Goal: Transaction & Acquisition: Obtain resource

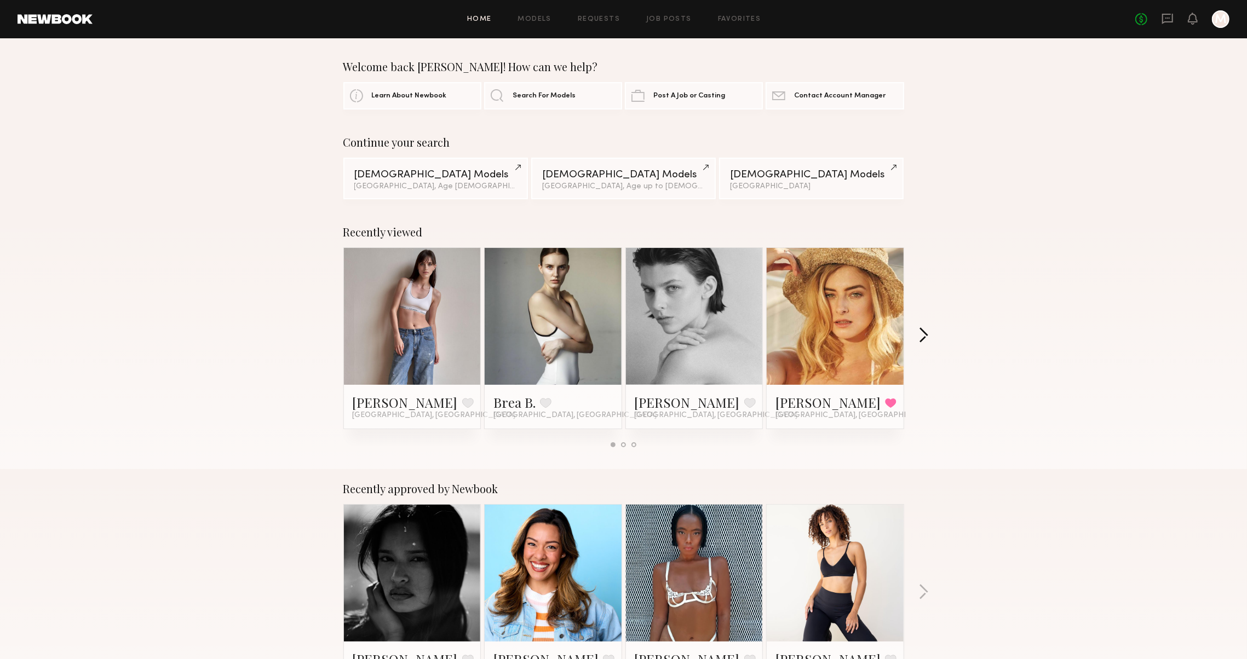
click at [929, 345] on button "button" at bounding box center [923, 336] width 10 height 18
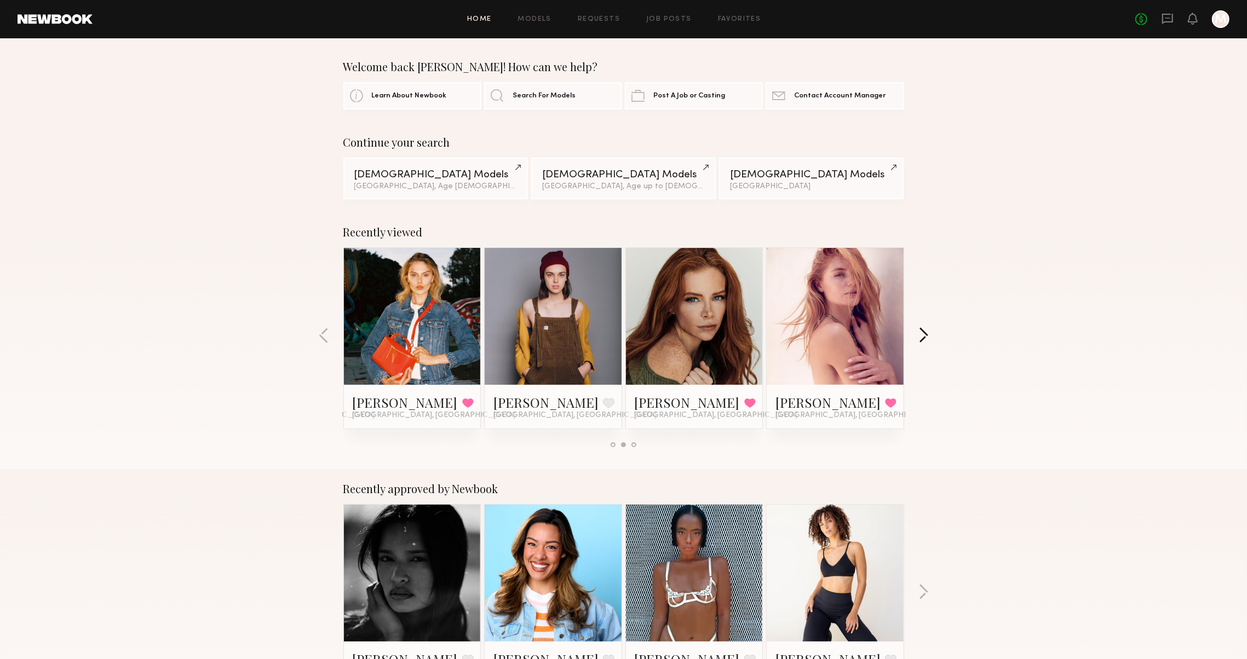
click at [929, 345] on button "button" at bounding box center [923, 336] width 10 height 18
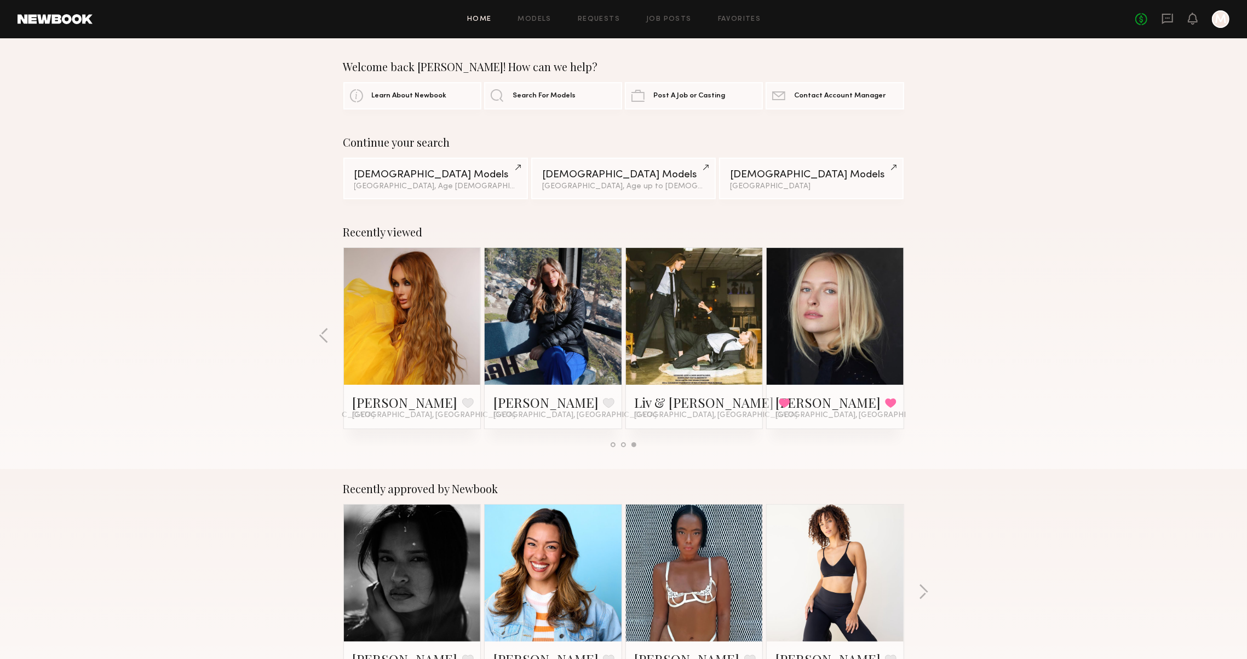
click at [929, 346] on div "Recently viewed Mae B. Favorite Los Angeles, CA Brea B. Favorite Los Angeles, C…" at bounding box center [623, 340] width 1247 height 257
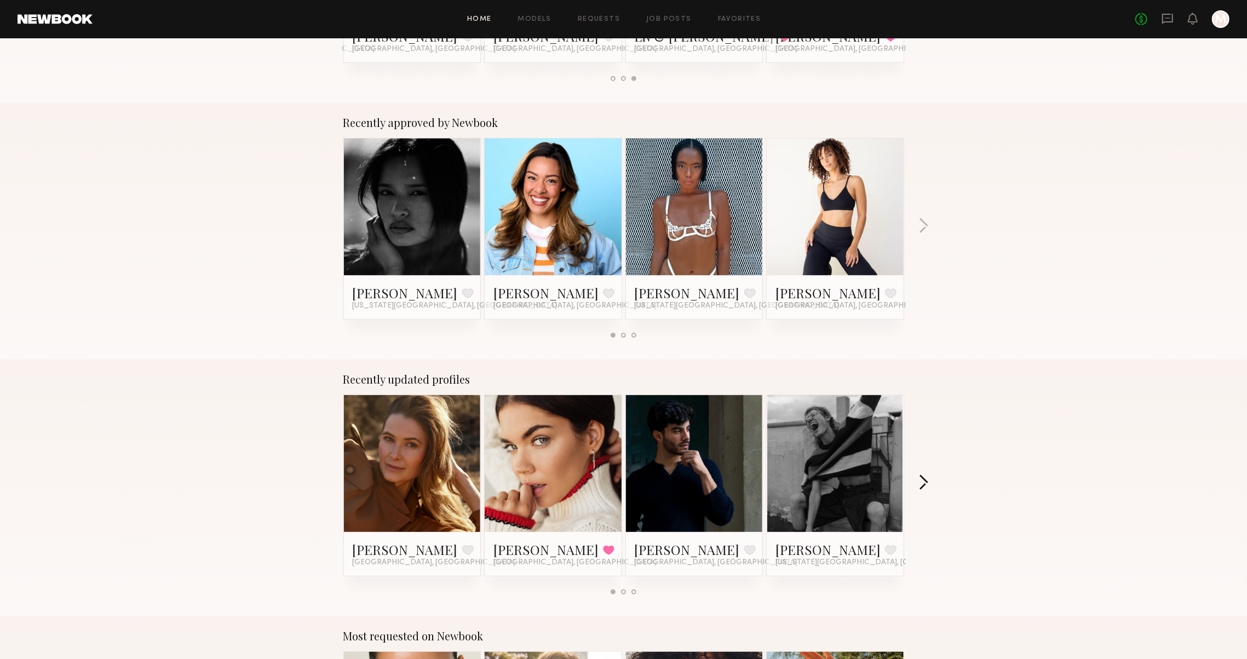
scroll to position [66, 0]
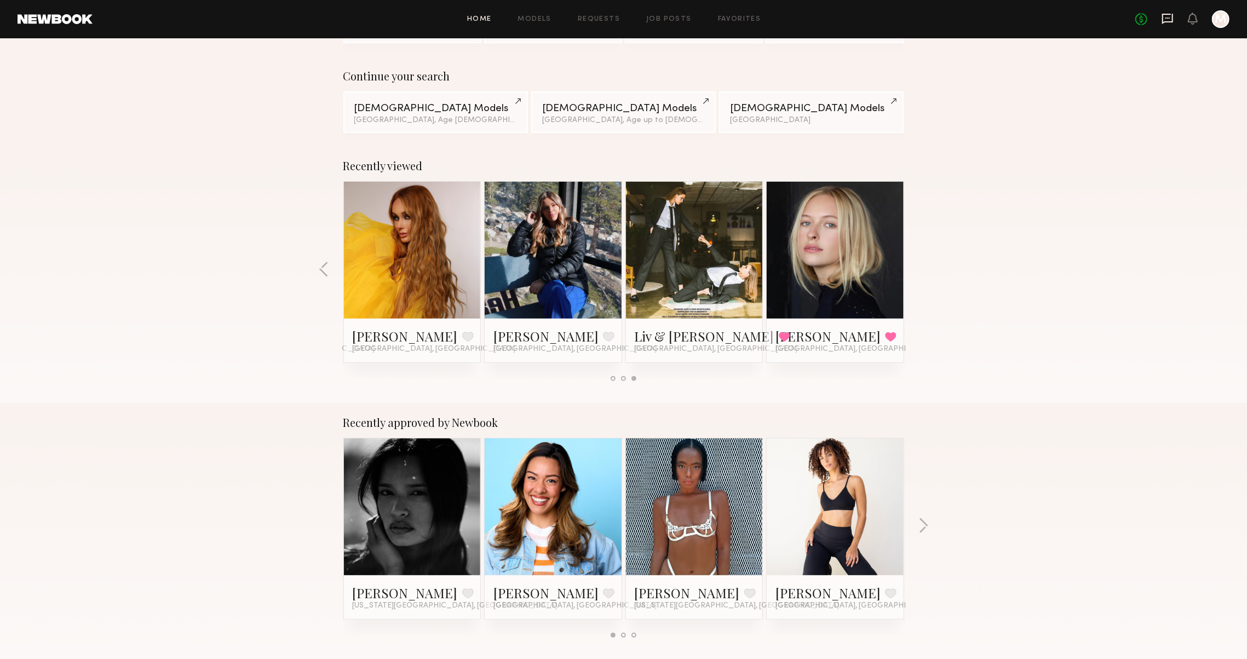
click at [1161, 14] on icon at bounding box center [1167, 19] width 12 height 12
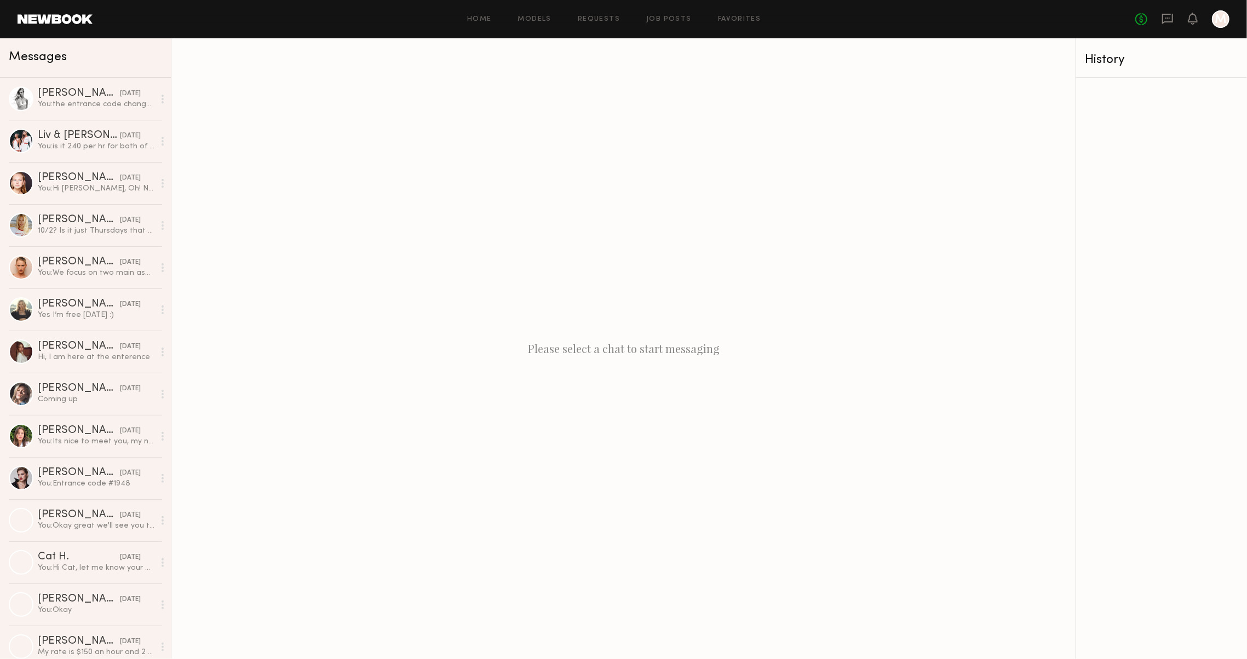
click at [732, 13] on div "Home Models Requests Job Posts Favorites Sign Out No fees up to $5,000 M" at bounding box center [661, 19] width 1137 height 18
click at [732, 14] on div "Home Models Requests Job Posts Favorites Sign Out No fees up to $5,000 M" at bounding box center [661, 19] width 1137 height 18
click at [733, 22] on link "Favorites" at bounding box center [739, 19] width 43 height 7
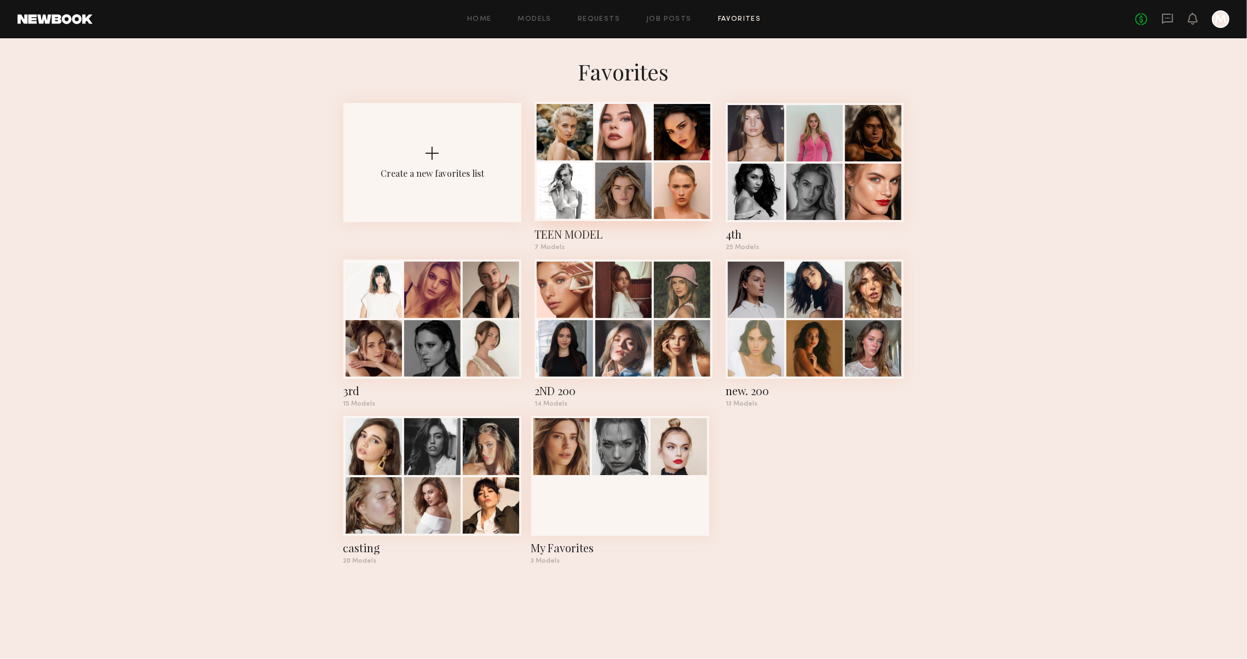
click at [559, 189] on div at bounding box center [565, 191] width 56 height 56
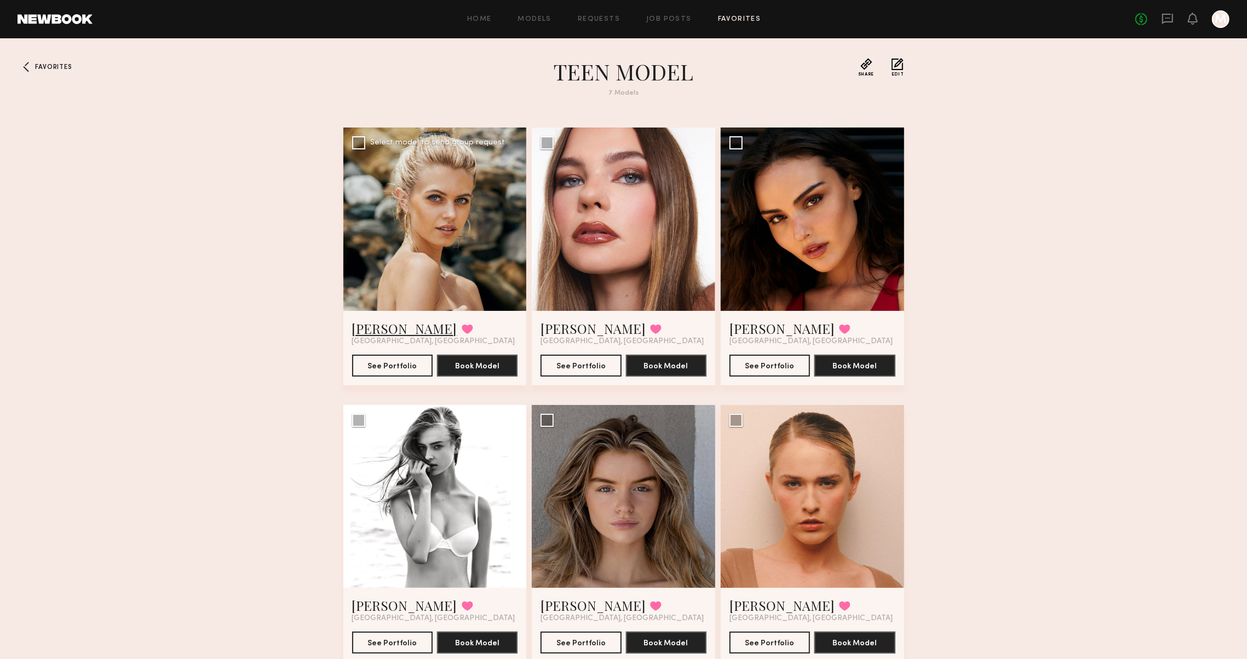
click at [377, 327] on link "Mallory A." at bounding box center [404, 329] width 105 height 18
click at [1161, 16] on icon at bounding box center [1167, 19] width 12 height 12
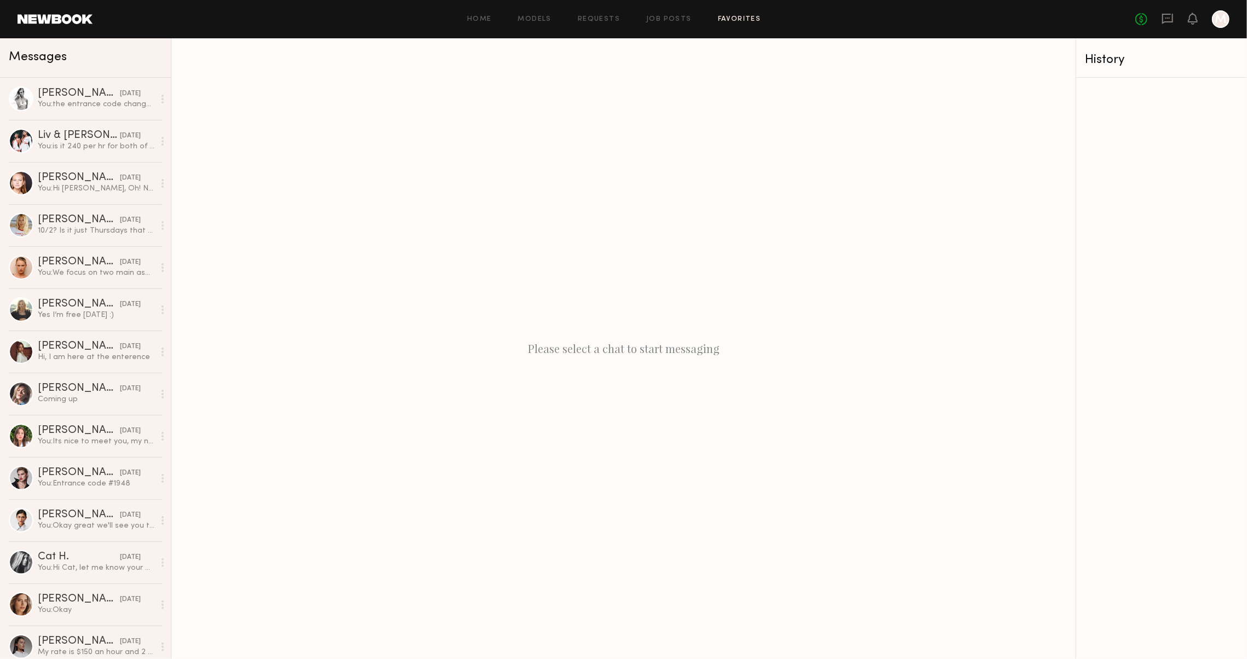
click at [744, 18] on link "Favorites" at bounding box center [739, 19] width 43 height 7
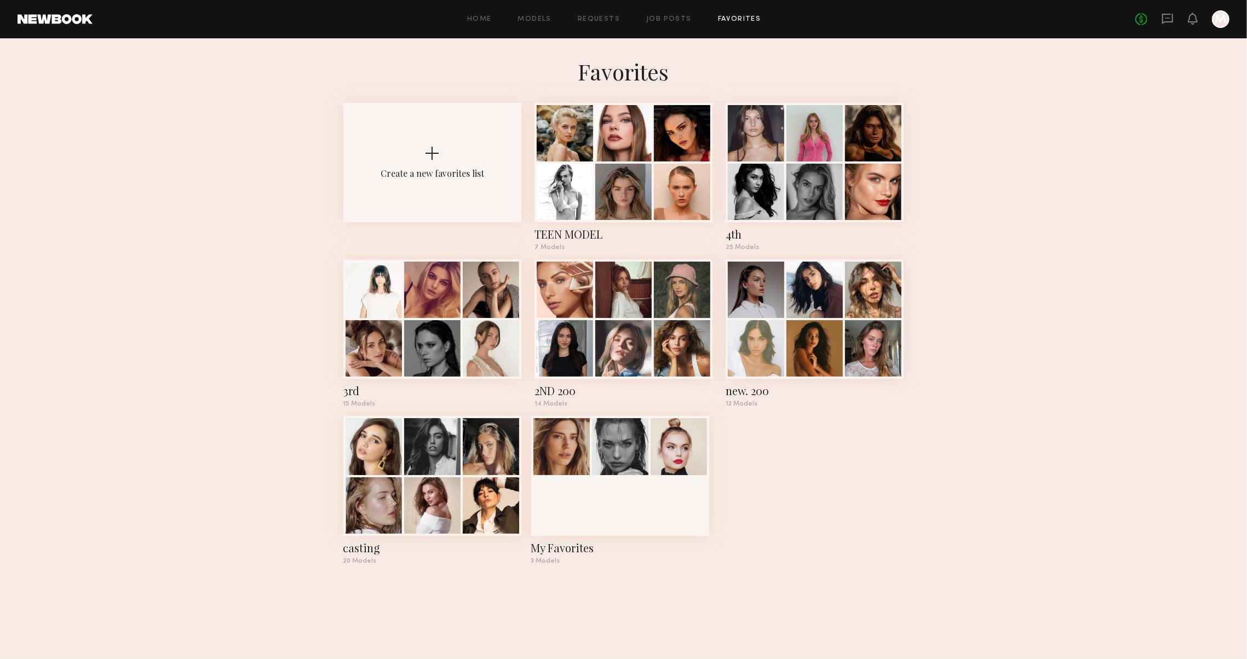
click at [719, 112] on div "Create a new favorites list TEEN MODEL 7 Models 4th 25 Models 3rd 15 Models 2ND…" at bounding box center [623, 338] width 561 height 470
click at [753, 119] on div at bounding box center [756, 132] width 56 height 56
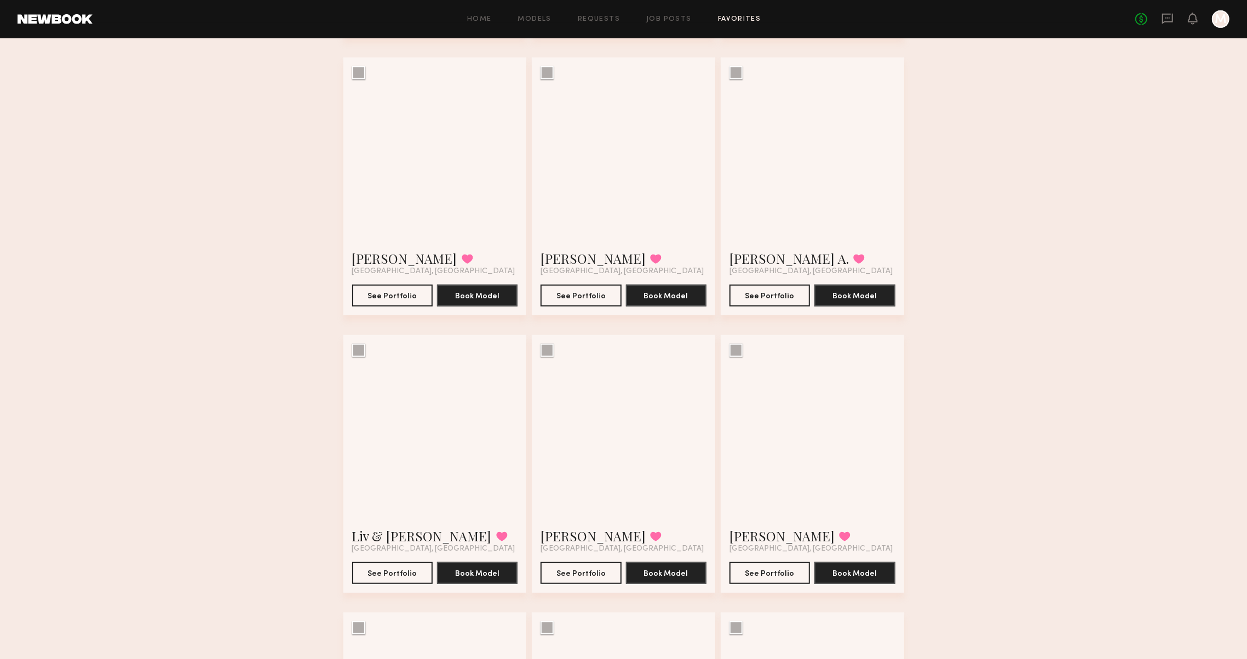
scroll to position [627, 0]
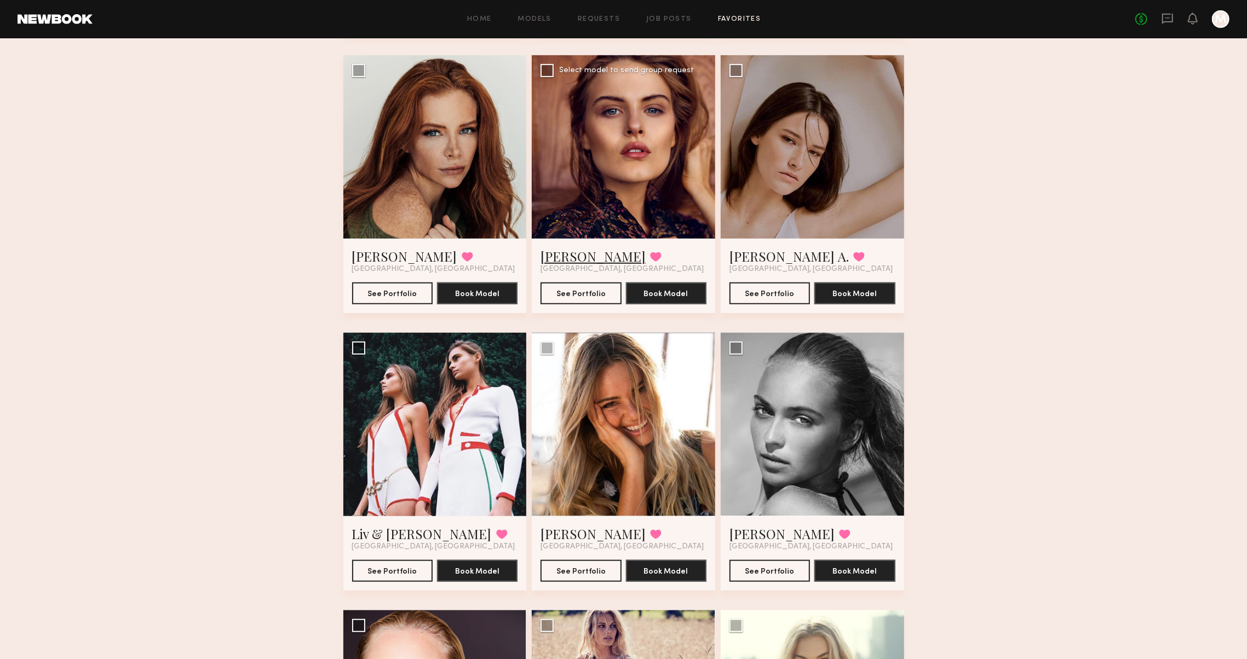
click at [558, 255] on link "Cara R." at bounding box center [592, 256] width 105 height 18
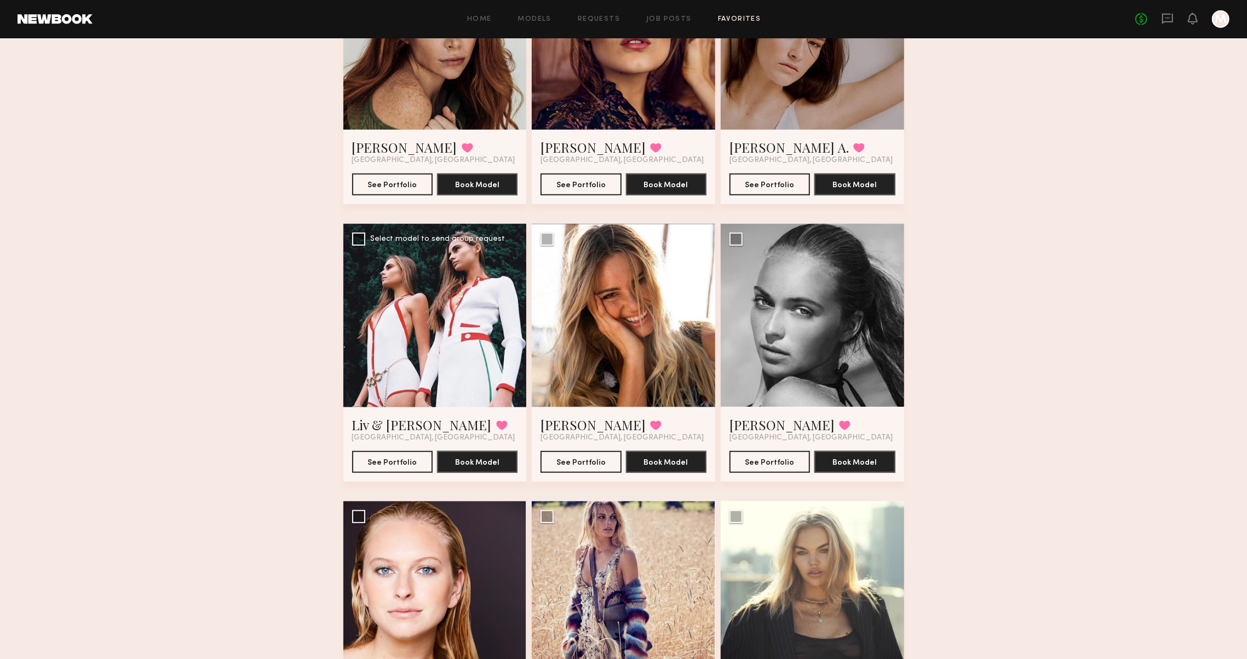
scroll to position [738, 0]
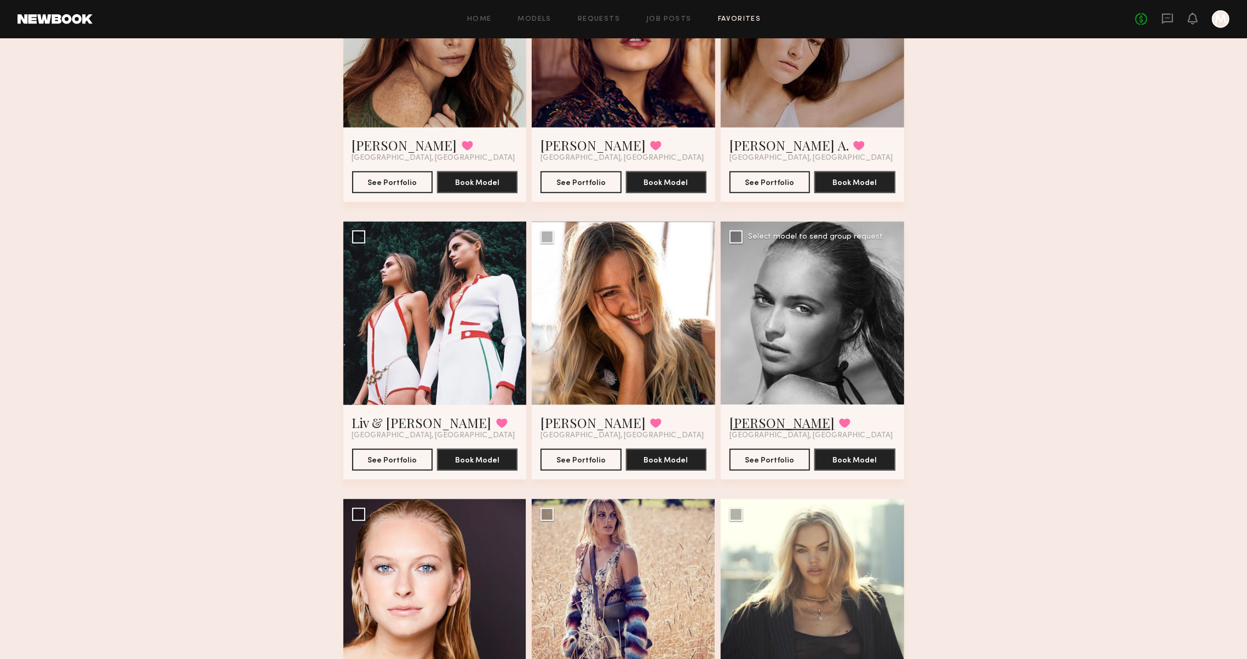
click at [758, 426] on link "Whitney T." at bounding box center [781, 423] width 105 height 18
click at [575, 423] on link "Janessa G." at bounding box center [592, 423] width 105 height 18
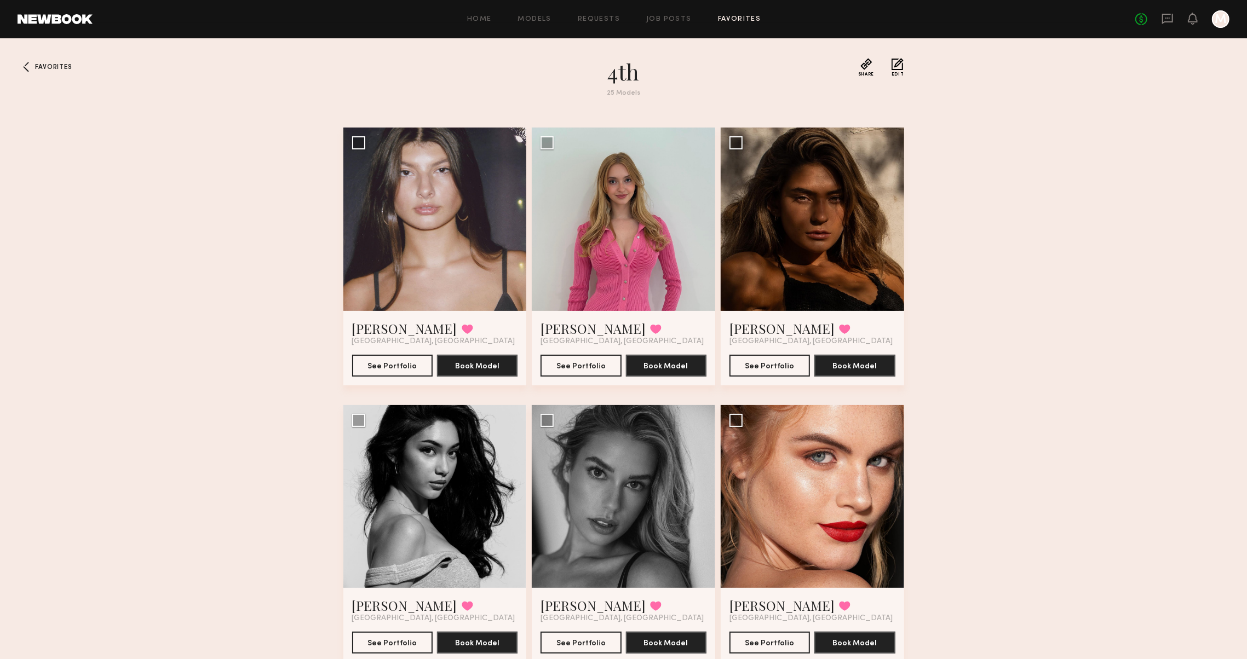
scroll to position [0, 0]
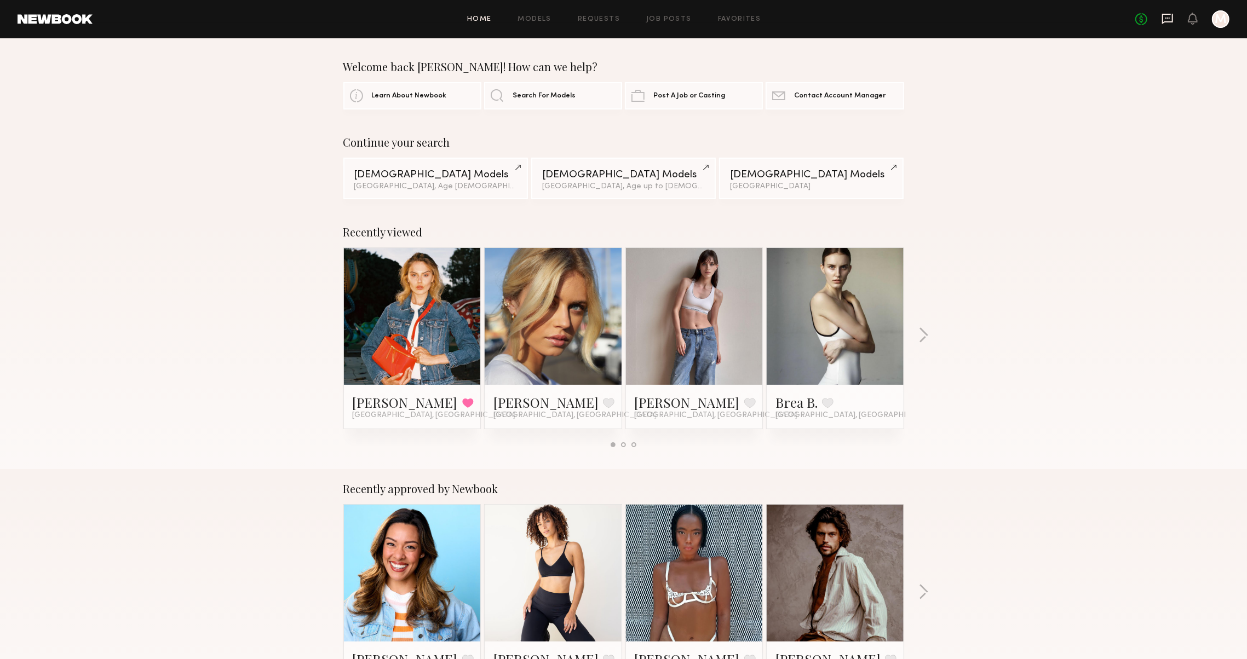
click at [1162, 14] on icon at bounding box center [1167, 19] width 11 height 10
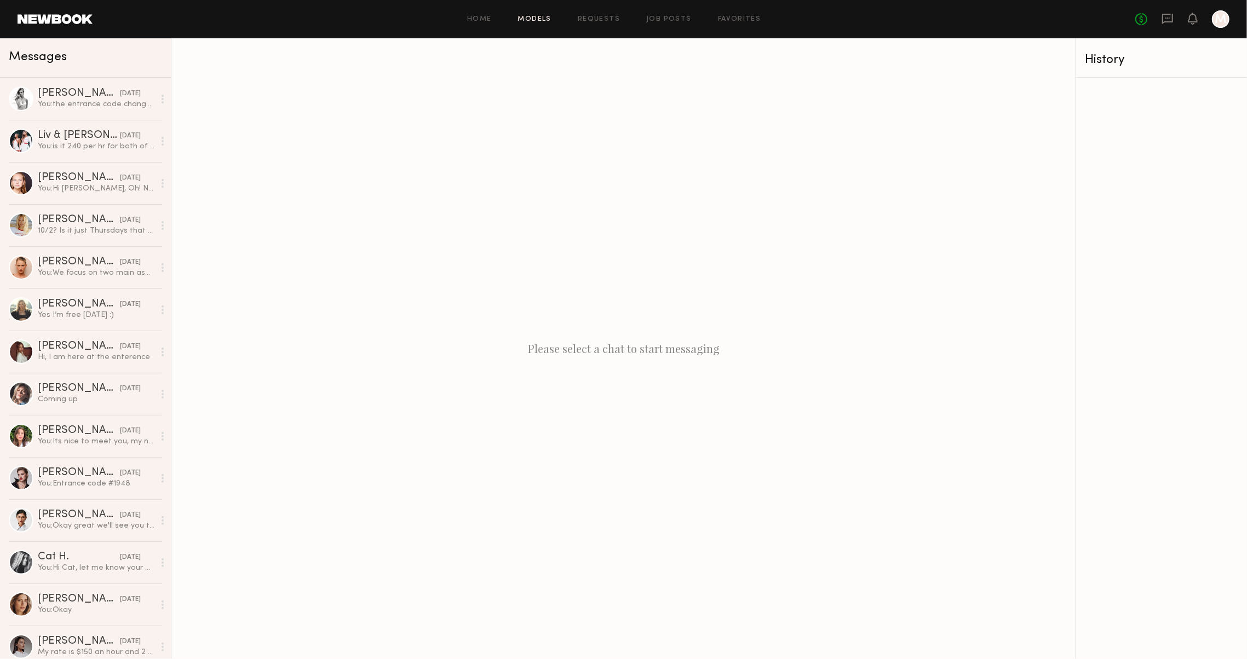
click at [535, 20] on link "Models" at bounding box center [534, 19] width 33 height 7
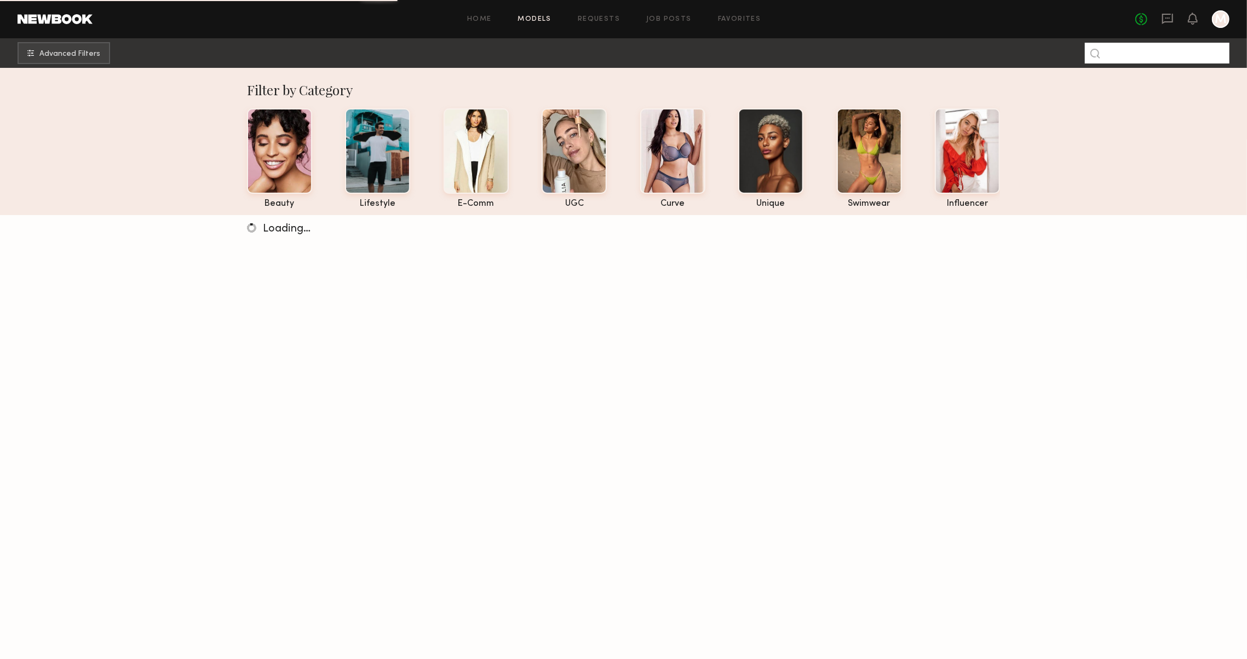
click at [1145, 58] on input at bounding box center [1157, 53] width 145 height 21
paste input "*******"
type input "*******"
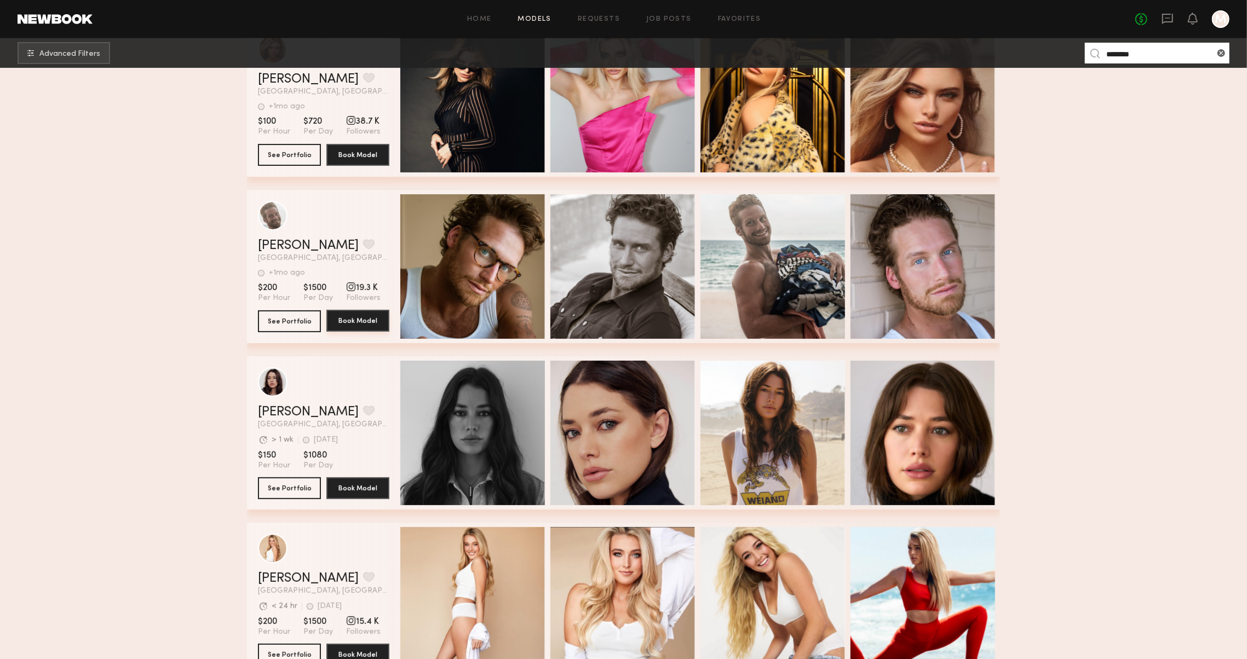
scroll to position [344, 0]
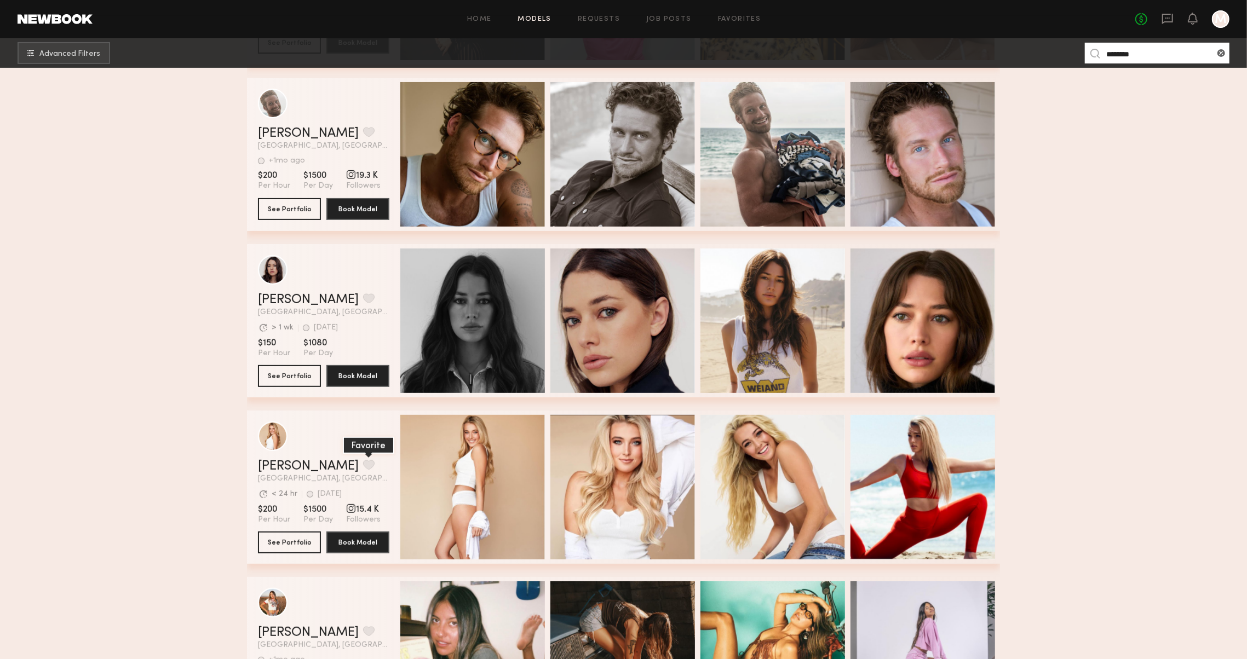
click at [363, 468] on button "grid" at bounding box center [368, 465] width 11 height 10
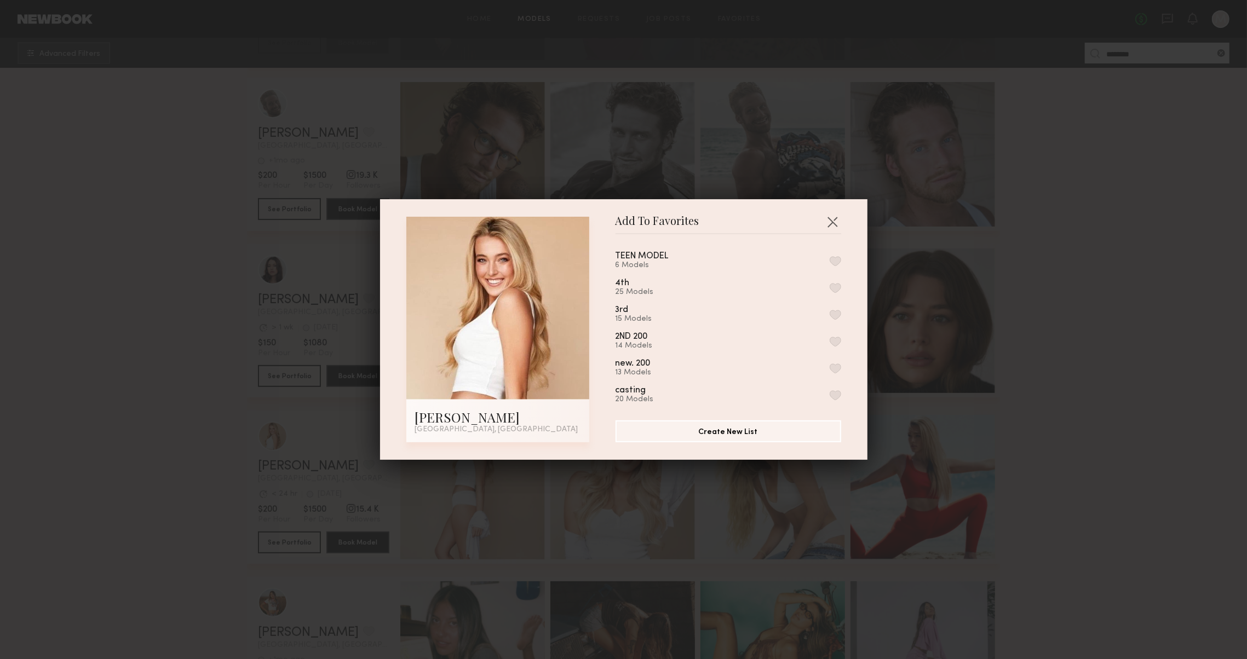
click at [832, 290] on button "button" at bounding box center [835, 288] width 11 height 10
click at [226, 426] on div "Add To Favorites Cameron D. Los Angeles, CA Add To Favorites TEEN MODEL 6 Model…" at bounding box center [623, 329] width 1247 height 659
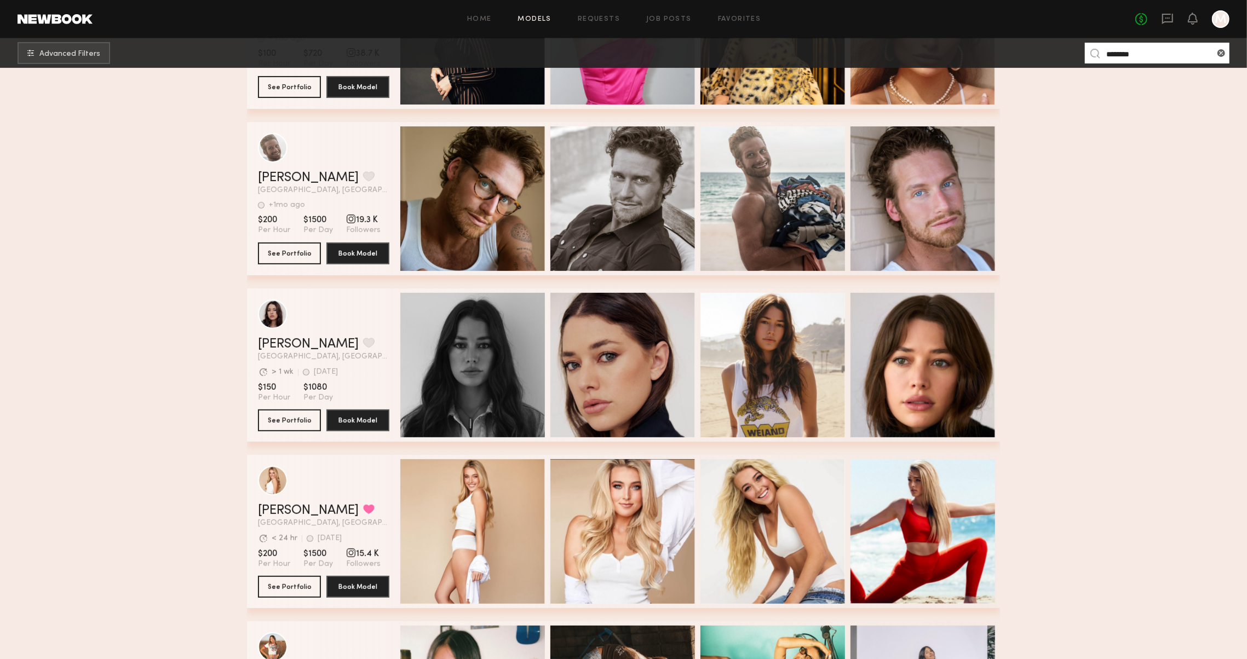
scroll to position [304, 0]
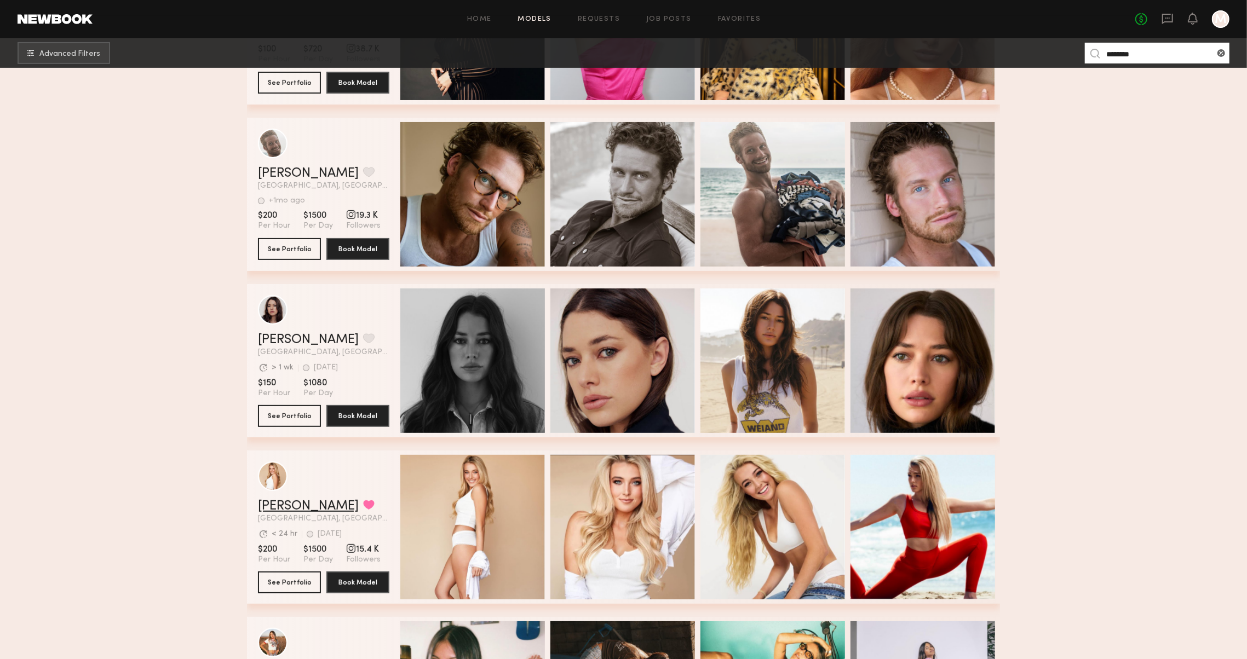
click at [285, 507] on link "Cameron D." at bounding box center [308, 506] width 101 height 13
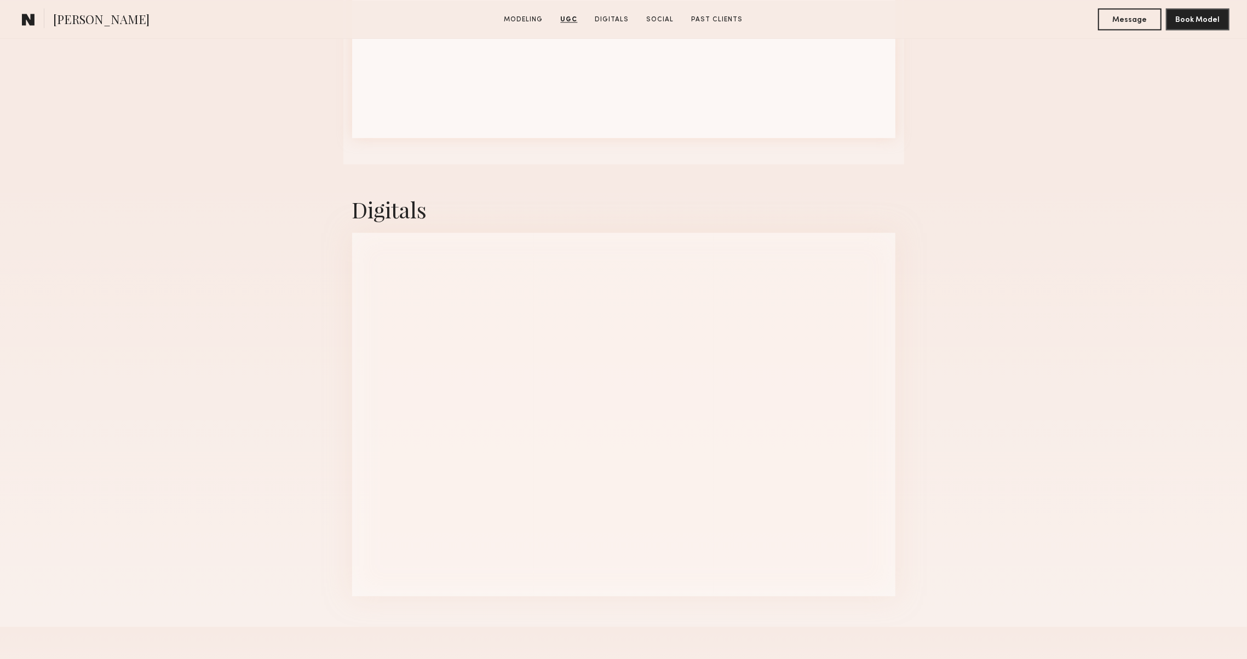
scroll to position [2197, 0]
